Goal: Task Accomplishment & Management: Complete application form

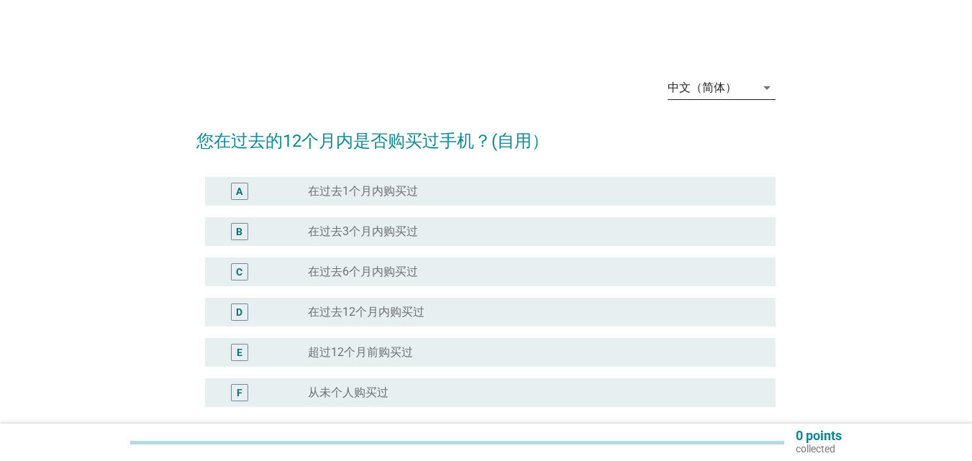
click at [749, 85] on div "中文（简体）" at bounding box center [712, 87] width 88 height 23
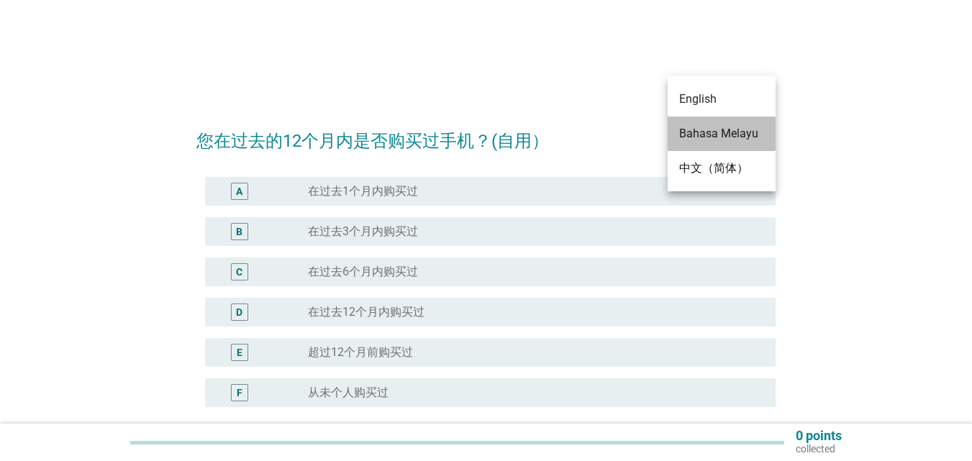
click at [734, 140] on div "Bahasa Melayu" at bounding box center [721, 133] width 85 height 17
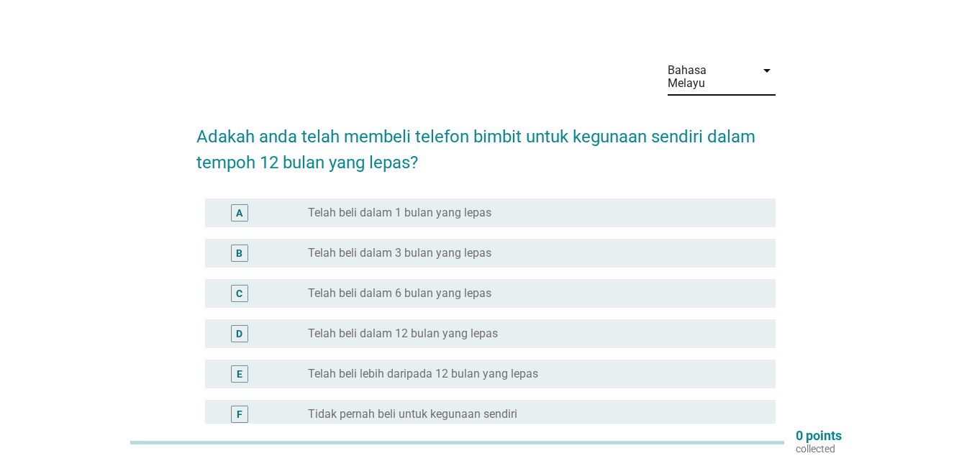
scroll to position [17, 0]
click at [573, 320] on div "D radio_button_unchecked Telah beli dalam 12 bulan yang lepas" at bounding box center [490, 334] width 571 height 29
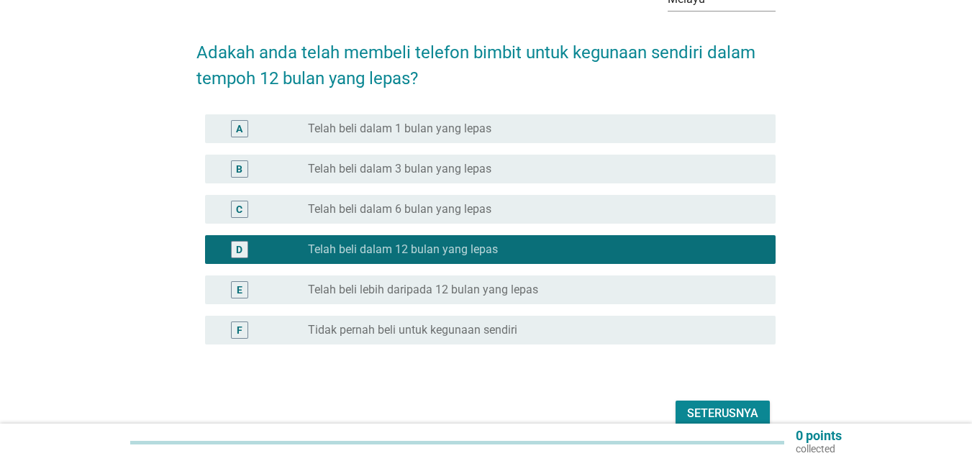
scroll to position [161, 0]
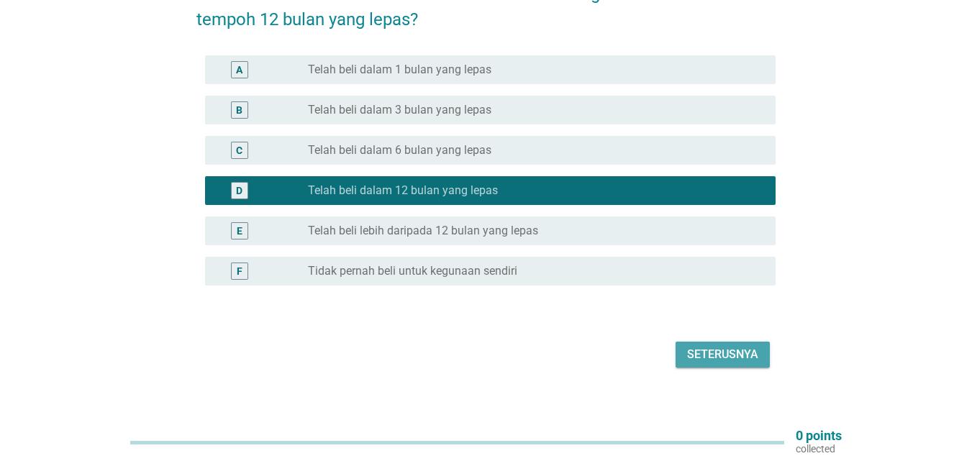
click at [703, 346] on div "Seterusnya" at bounding box center [722, 354] width 71 height 17
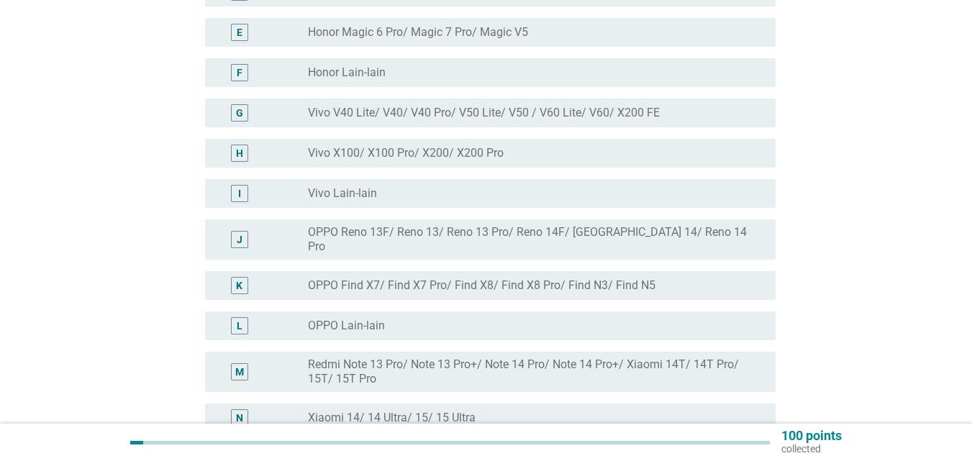
scroll to position [489, 0]
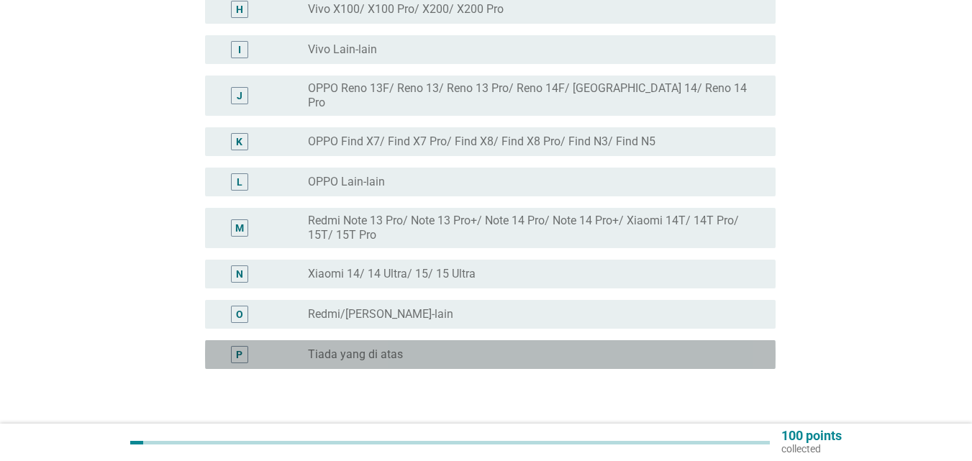
click at [387, 340] on div "P radio_button_unchecked Tiada yang di atas" at bounding box center [490, 354] width 571 height 29
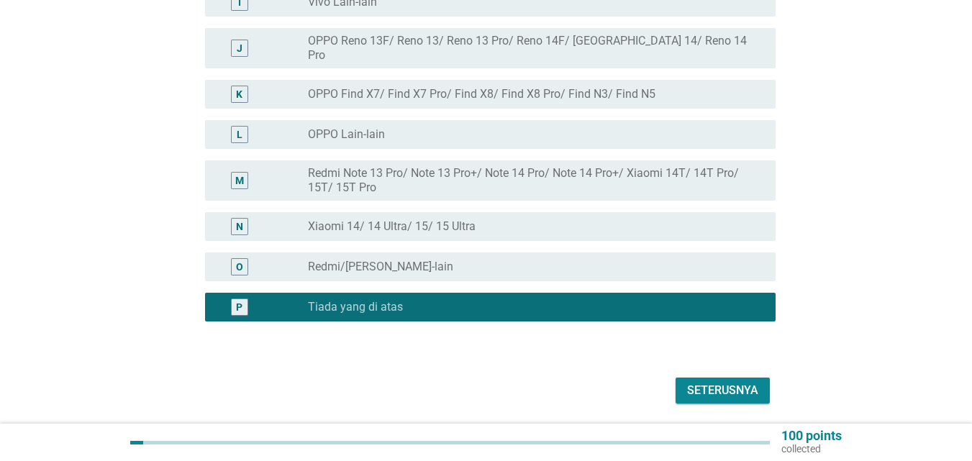
scroll to position [561, 0]
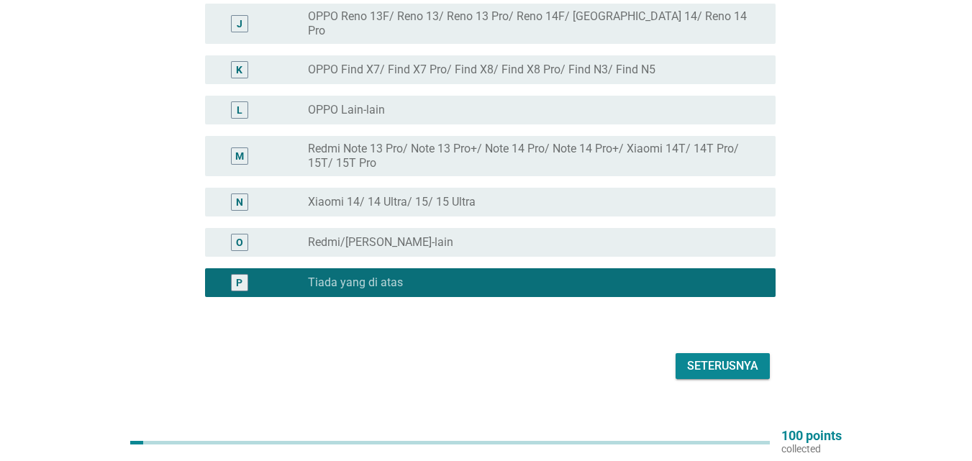
click at [739, 358] on div "Seterusnya" at bounding box center [722, 366] width 71 height 17
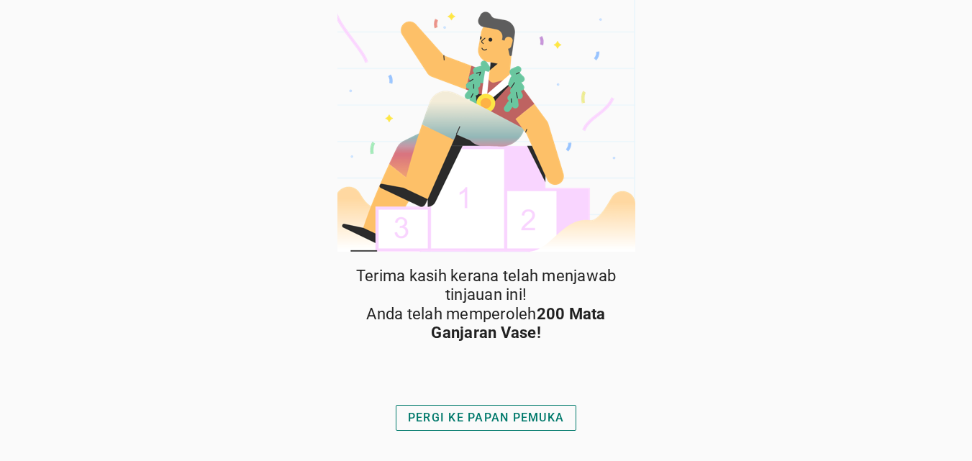
click at [507, 414] on div "PERGI KE PAPAN PEMUKA" at bounding box center [486, 418] width 156 height 17
